Goal: Task Accomplishment & Management: Manage account settings

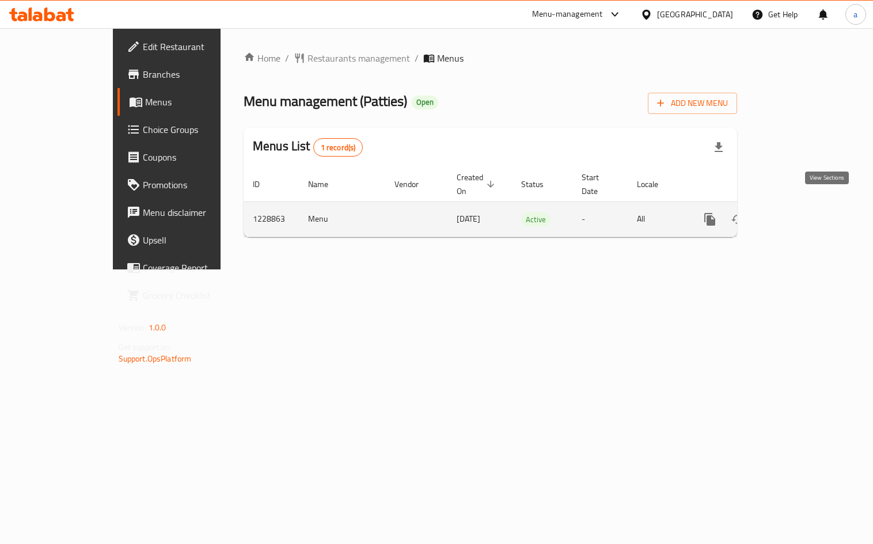
click at [800, 213] on icon "enhanced table" at bounding box center [793, 220] width 14 height 14
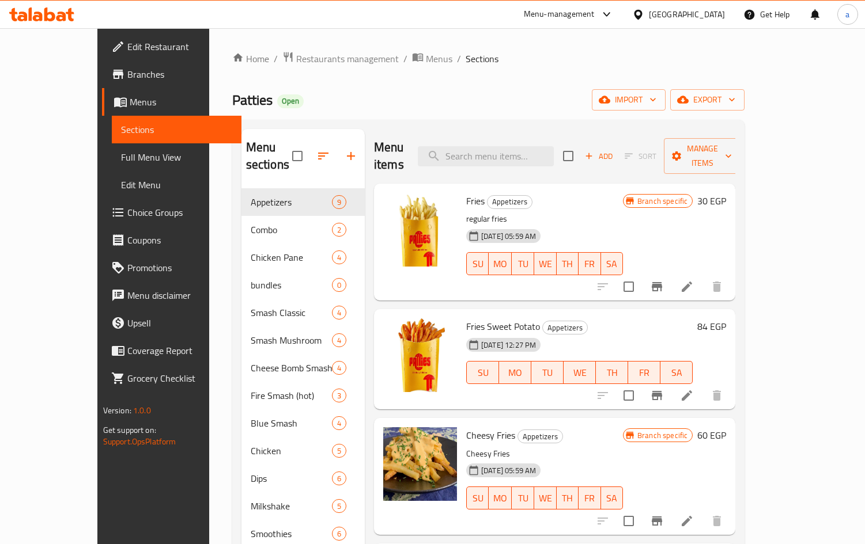
click at [127, 217] on span "Choice Groups" at bounding box center [179, 213] width 105 height 14
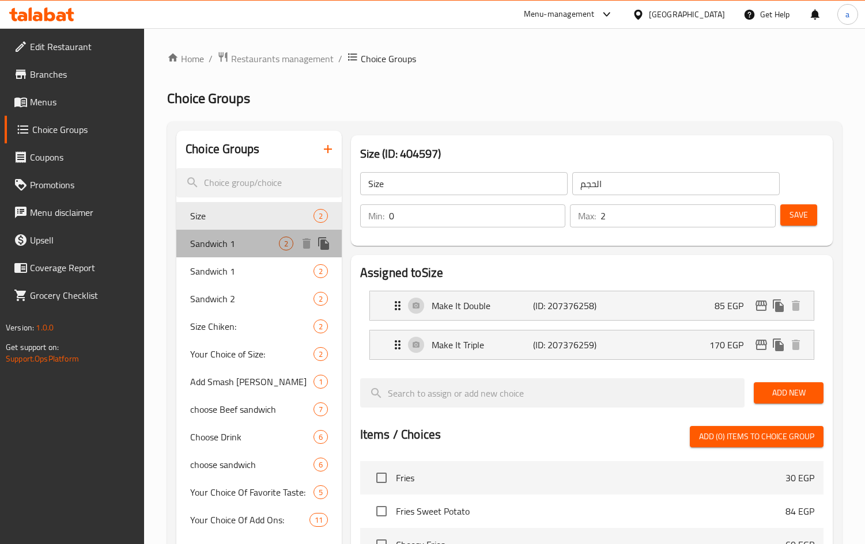
click at [217, 245] on span "Sandwich 1" at bounding box center [234, 244] width 89 height 14
type input "Sandwich 1"
type input "ساندوتش 1"
type input "1"
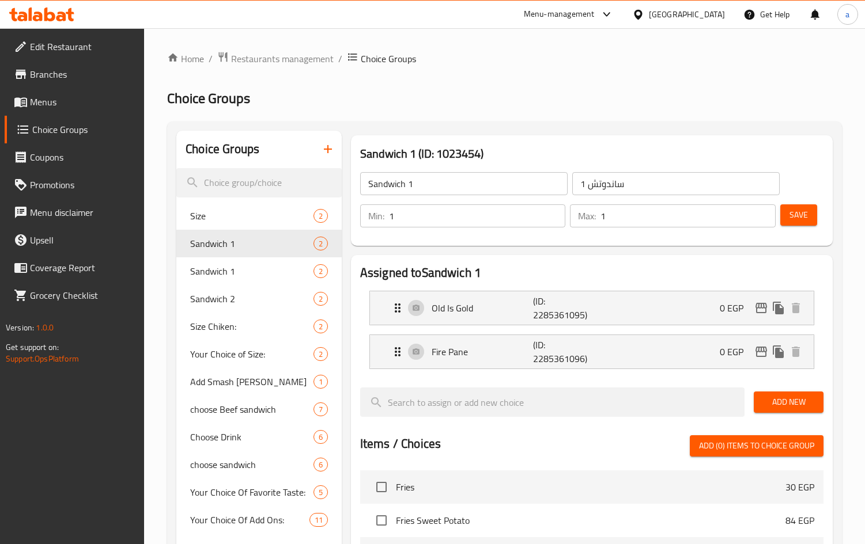
click at [564, 282] on div "Assigned to Sandwich 1 Old Is Gold (ID: 2285361095) 0 EGP Name (En) Old Is Gold…" at bounding box center [591, 321] width 463 height 114
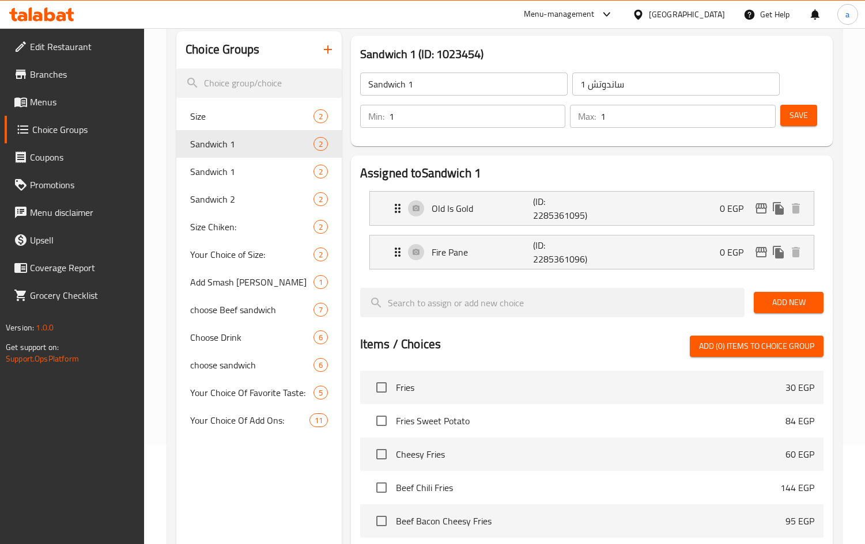
scroll to position [87, 0]
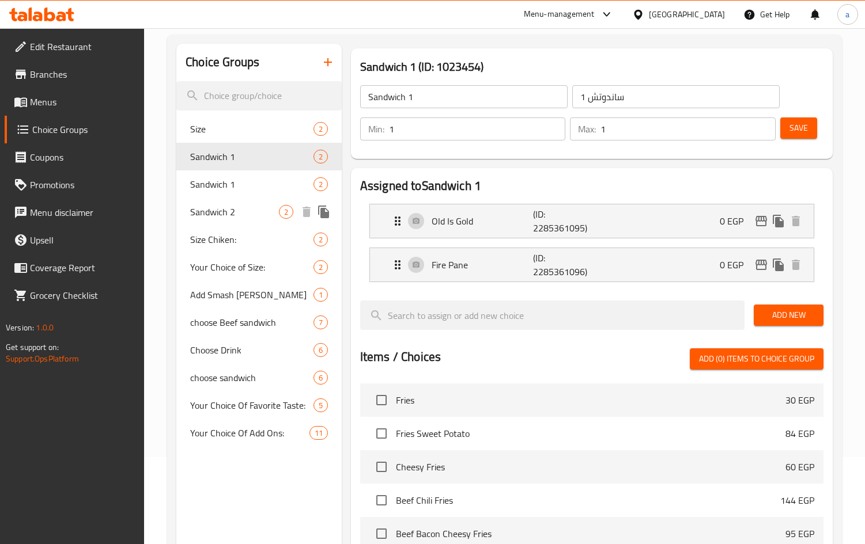
click at [243, 220] on div "Sandwich 2 2" at bounding box center [258, 212] width 165 height 28
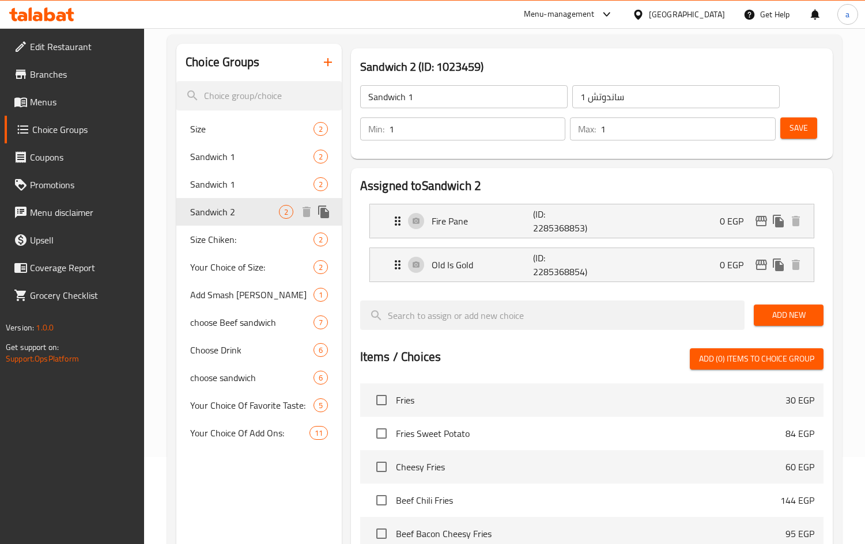
type input "Sandwich 2"
type input "ساندوتش 2"
click at [589, 289] on nav "Fire Pane (ID: 2285368853) 0 EGP Name (En) Fire Pane Name (En) Name (Ar) فاير ب…" at bounding box center [591, 243] width 463 height 97
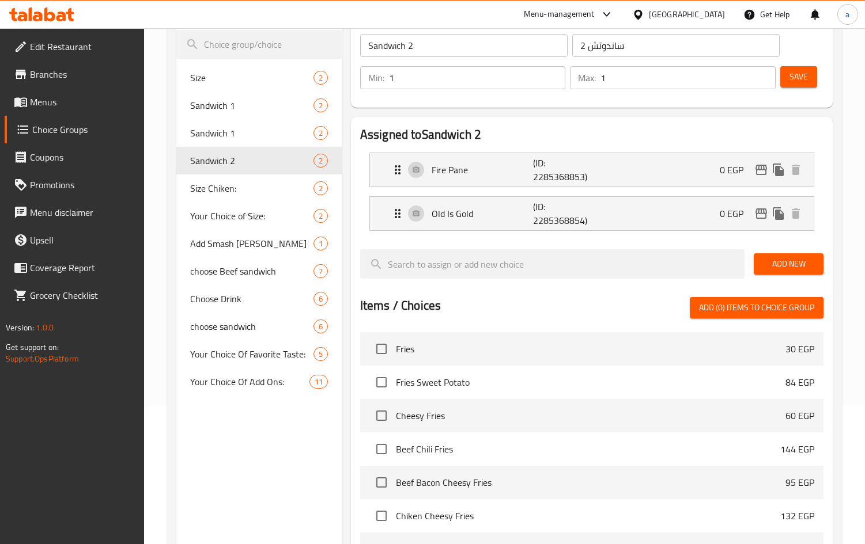
scroll to position [29, 0]
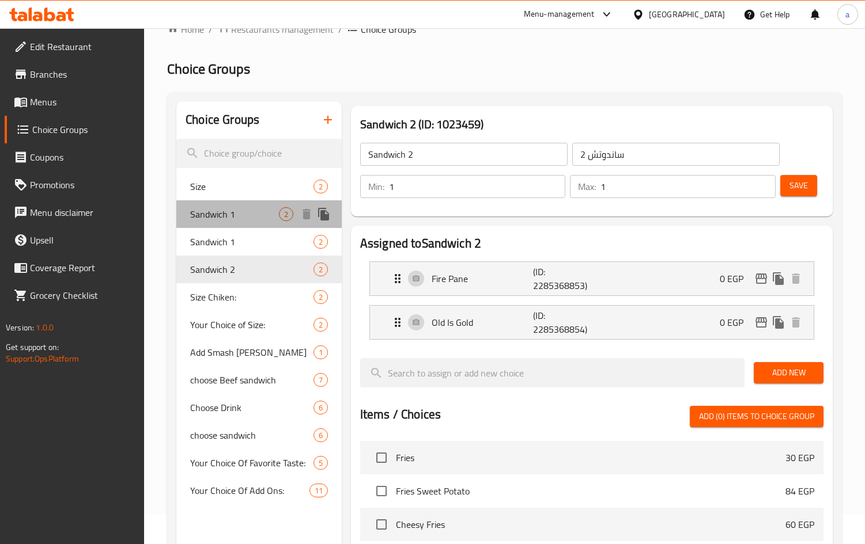
click at [236, 220] on span "Sandwich 1" at bounding box center [234, 214] width 89 height 14
type input "Sandwich 1"
type input "ساندوتش 1"
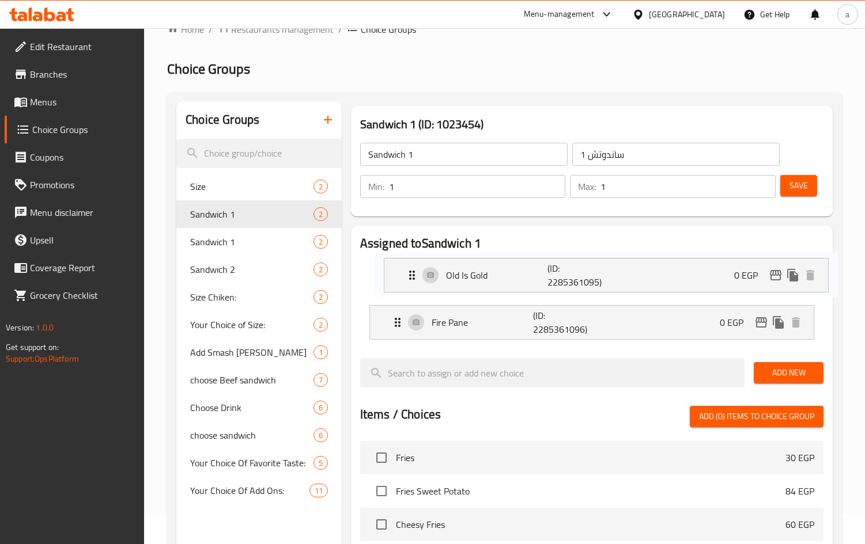
drag, startPoint x: 479, startPoint y: 280, endPoint x: 490, endPoint y: 277, distance: 12.0
click at [490, 277] on nav "Old Is Gold (ID: 2285361095) 0 EGP Name (En) Old Is Gold Name (En) Name (Ar) او…" at bounding box center [591, 300] width 463 height 97
drag, startPoint x: 471, startPoint y: 278, endPoint x: 444, endPoint y: 278, distance: 27.1
click at [444, 278] on nav "Old Is Gold (ID: 2285361095) 0 EGP Name (En) Old Is Gold Name (En) Name (Ar) او…" at bounding box center [591, 300] width 463 height 97
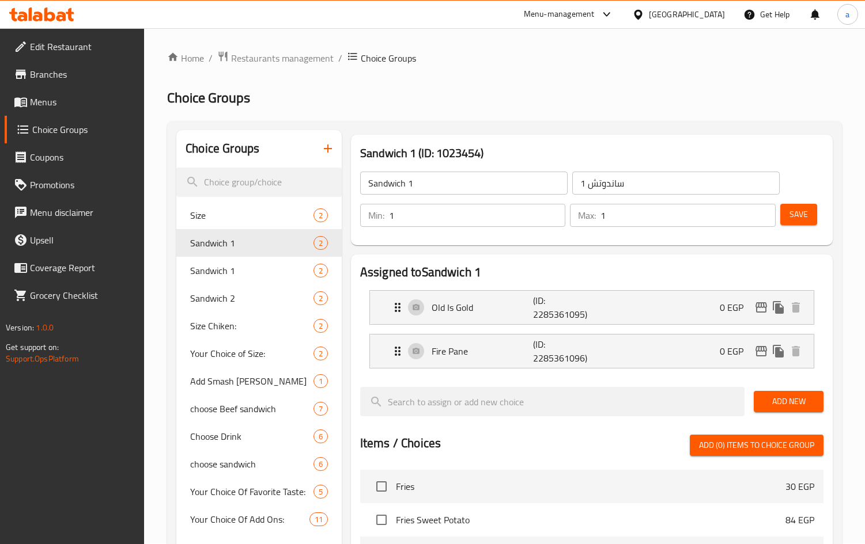
scroll to position [0, 0]
click at [246, 62] on span "Restaurants management" at bounding box center [282, 59] width 103 height 14
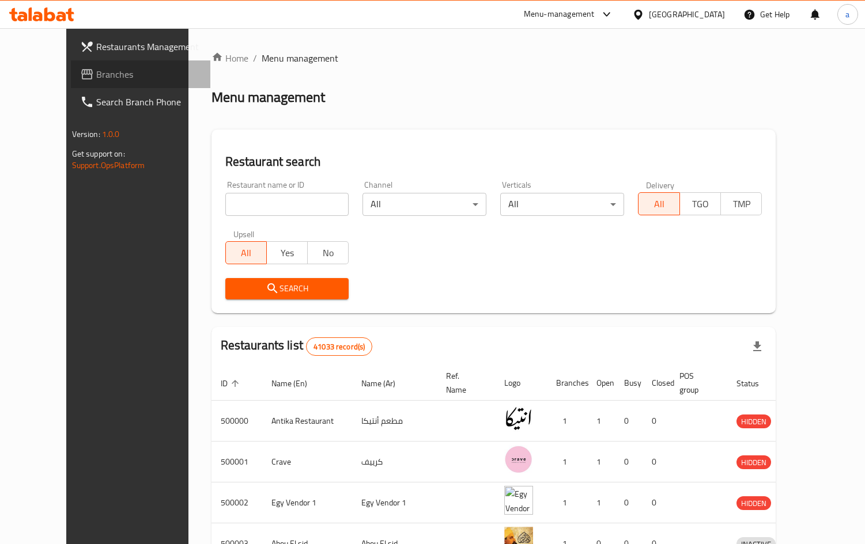
drag, startPoint x: 43, startPoint y: 76, endPoint x: 31, endPoint y: 83, distance: 13.9
click at [96, 76] on span "Branches" at bounding box center [148, 74] width 105 height 14
